Goal: Task Accomplishment & Management: Manage account settings

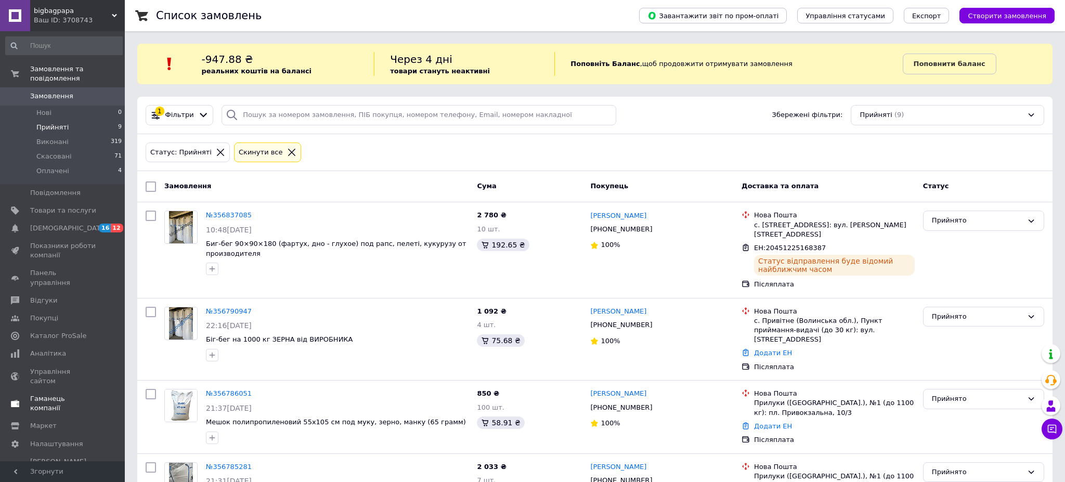
click at [61, 394] on span "Гаманець компанії" at bounding box center [63, 403] width 66 height 19
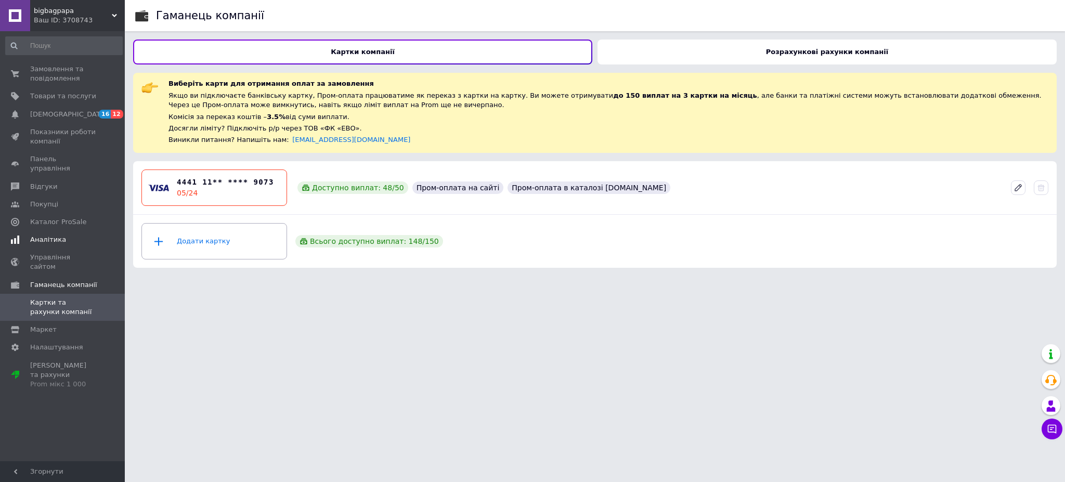
click at [60, 235] on span "Аналітика" at bounding box center [48, 239] width 36 height 9
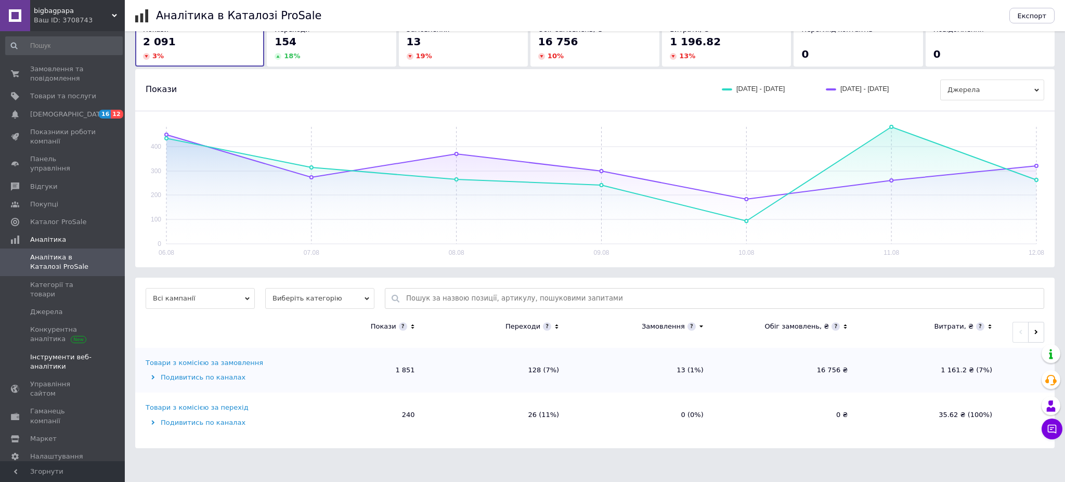
scroll to position [79, 0]
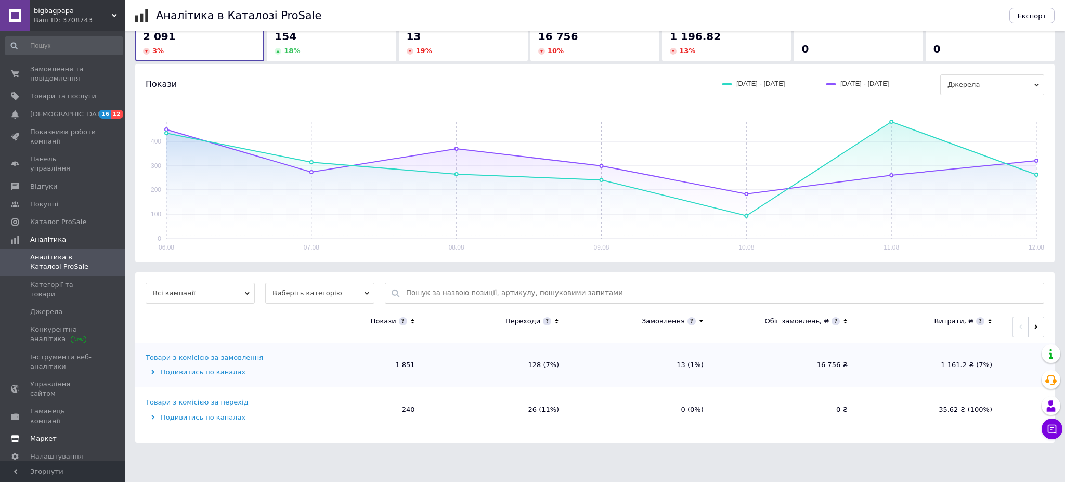
click at [44, 434] on span "Маркет" at bounding box center [43, 438] width 27 height 9
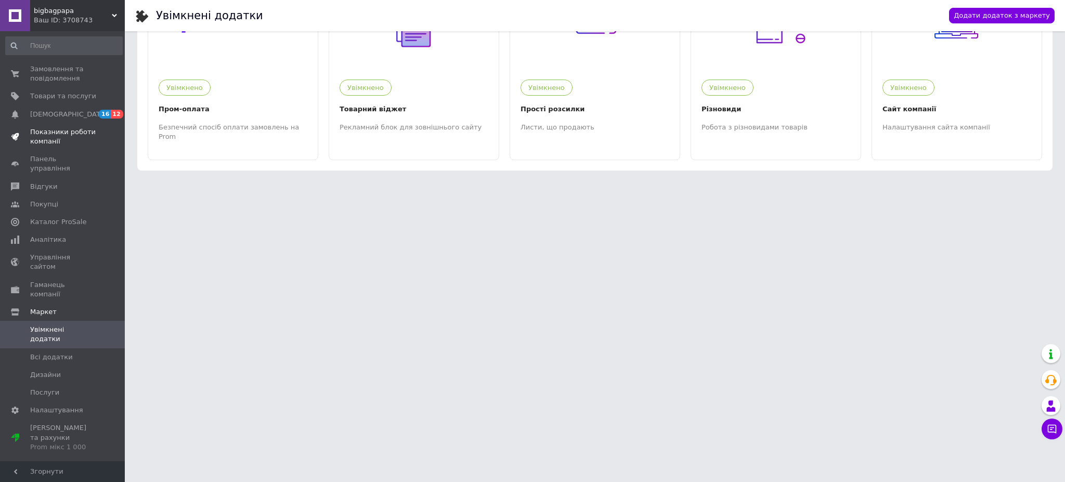
click at [50, 131] on span "Показники роботи компанії" at bounding box center [63, 136] width 66 height 19
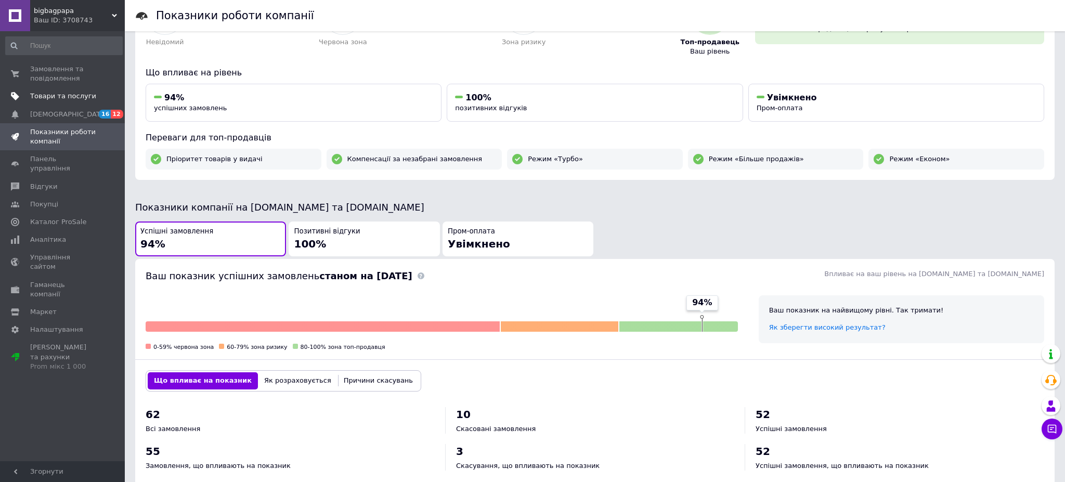
click at [61, 97] on span "Товари та послуги" at bounding box center [63, 95] width 66 height 9
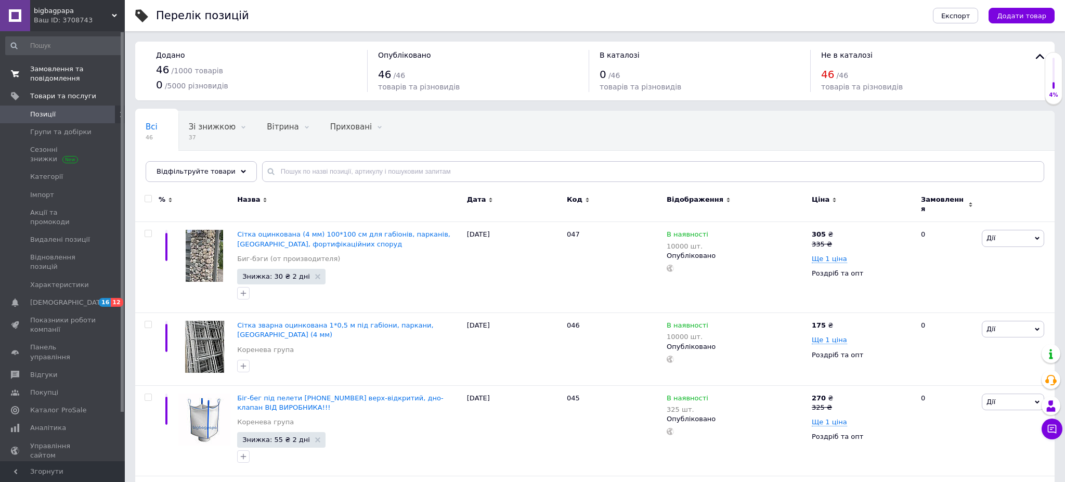
click at [64, 76] on span "Замовлення та повідомлення" at bounding box center [63, 73] width 66 height 19
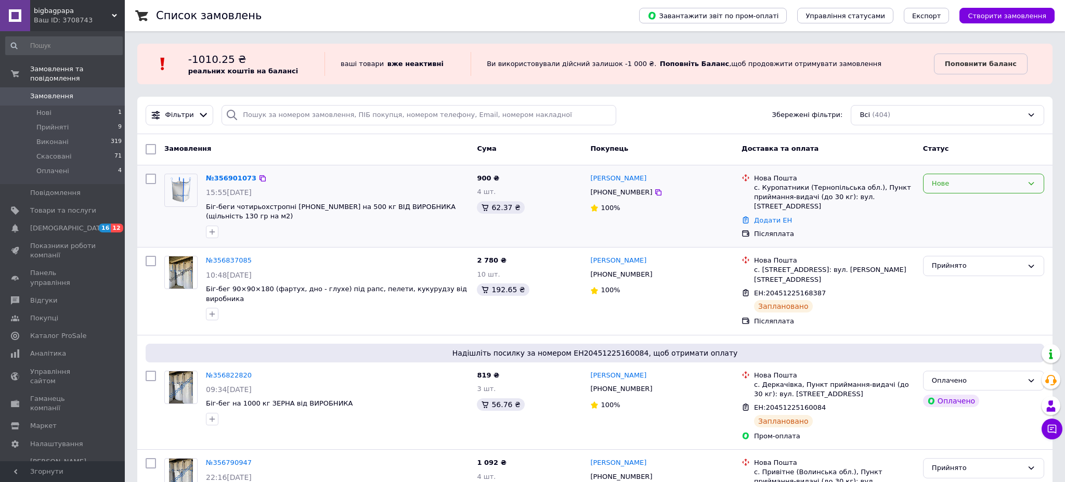
click at [946, 183] on div "Нове" at bounding box center [977, 183] width 91 height 11
click at [943, 205] on li "Прийнято" at bounding box center [983, 204] width 120 height 19
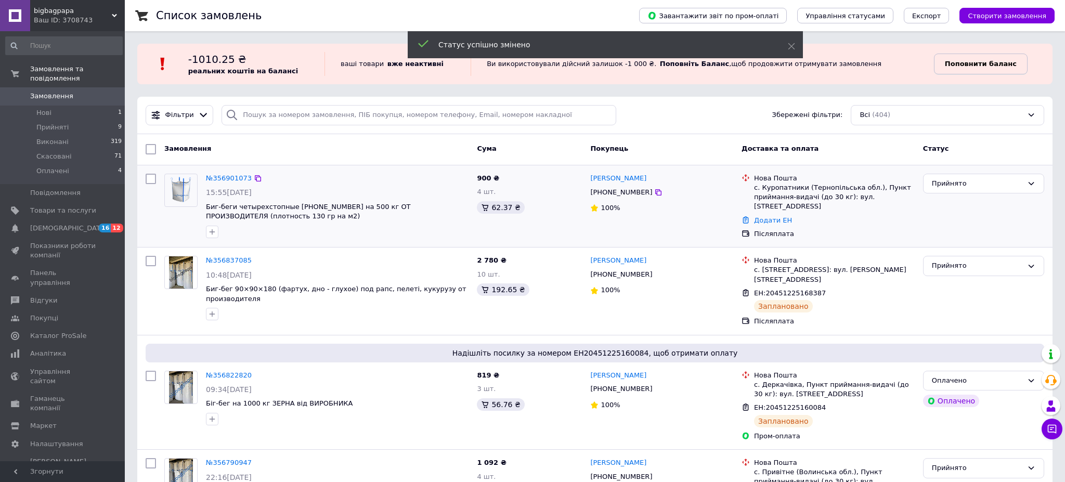
click at [964, 62] on b "Поповнити баланс" at bounding box center [981, 64] width 72 height 8
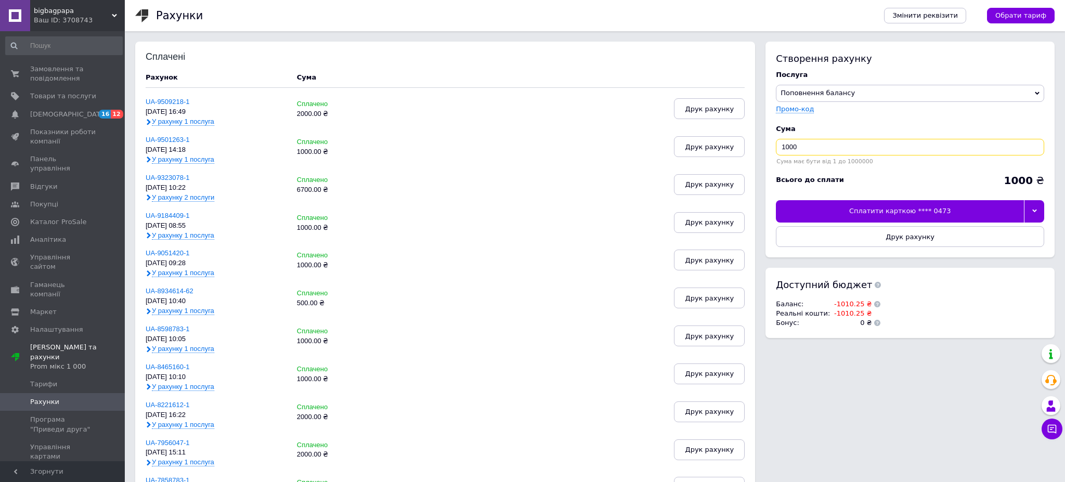
click at [785, 147] on input "1000" at bounding box center [910, 147] width 268 height 17
type input "2000"
click at [880, 235] on button "Друк рахунку" at bounding box center [910, 236] width 268 height 21
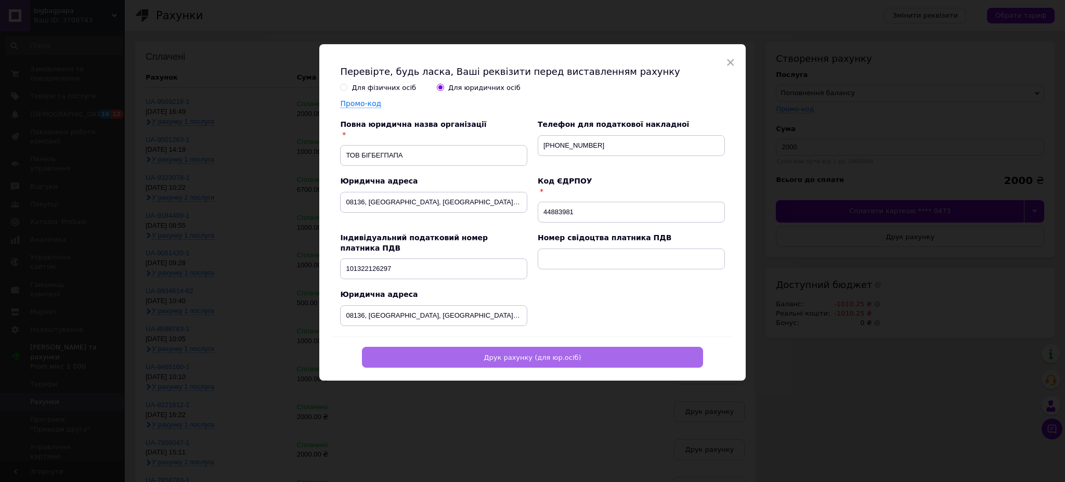
click at [501, 353] on span "Друк рахунку (для юр.осіб)" at bounding box center [531, 357] width 97 height 8
